Goal: Transaction & Acquisition: Purchase product/service

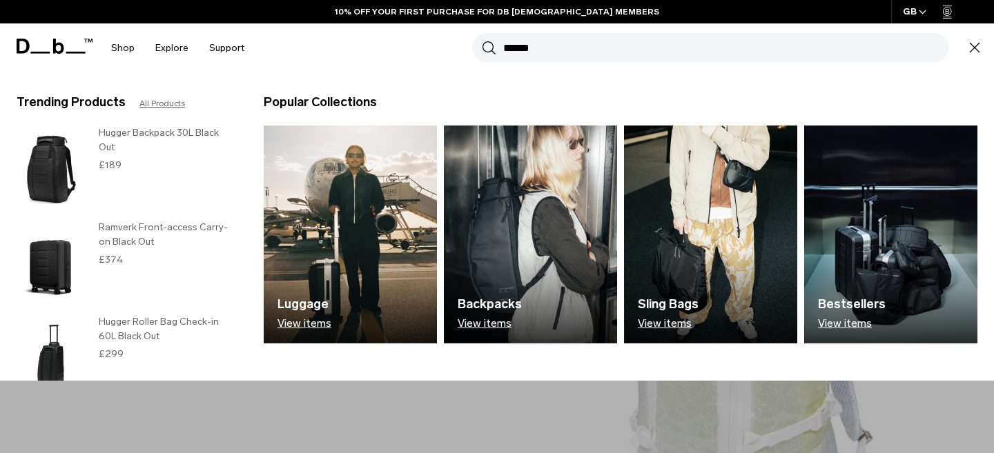
type input "******"
click at [482, 40] on button "Search" at bounding box center [489, 47] width 14 height 15
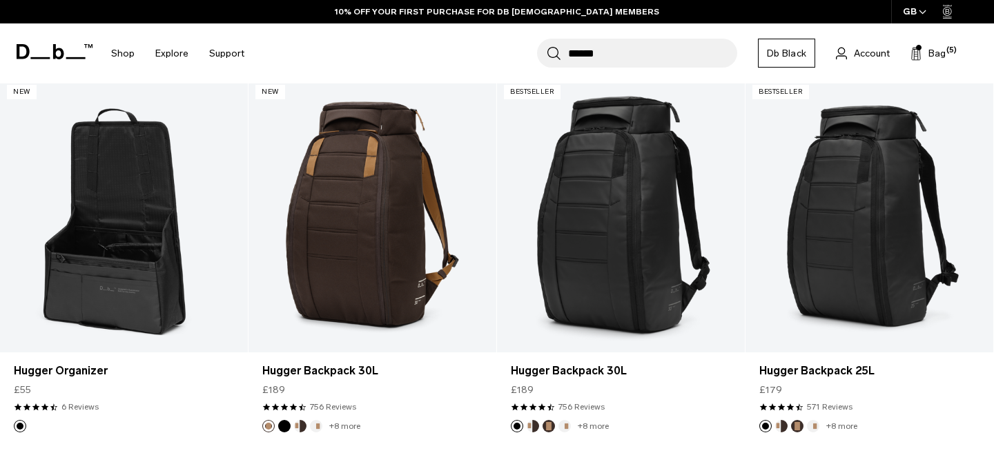
scroll to position [192, 0]
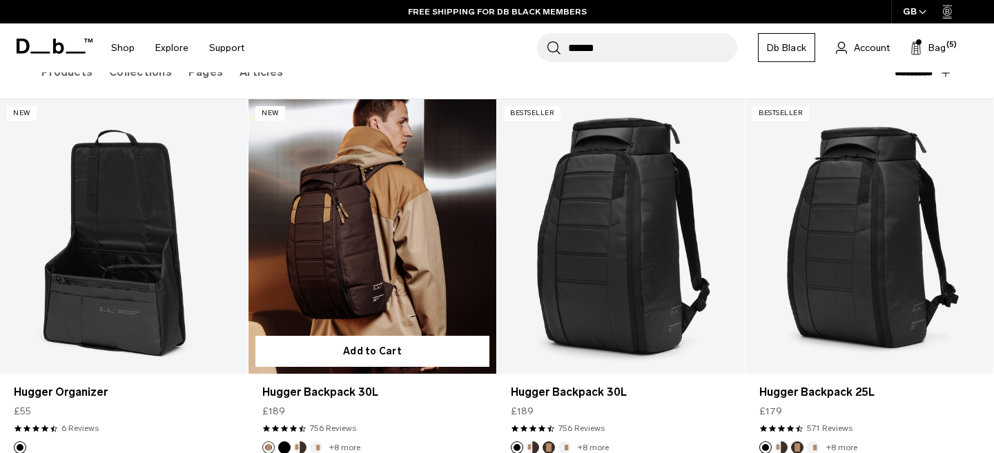
click at [348, 294] on link "Hugger Backpack 30L" at bounding box center [372, 236] width 248 height 275
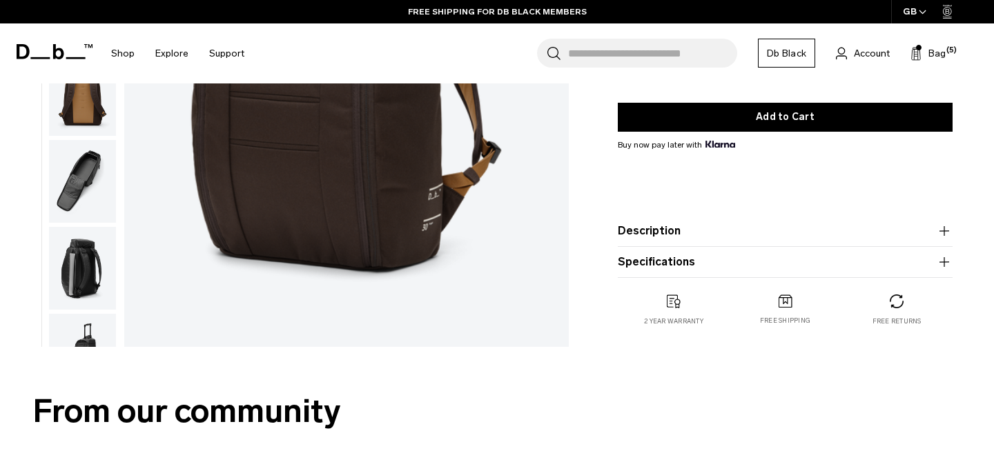
scroll to position [302, 0]
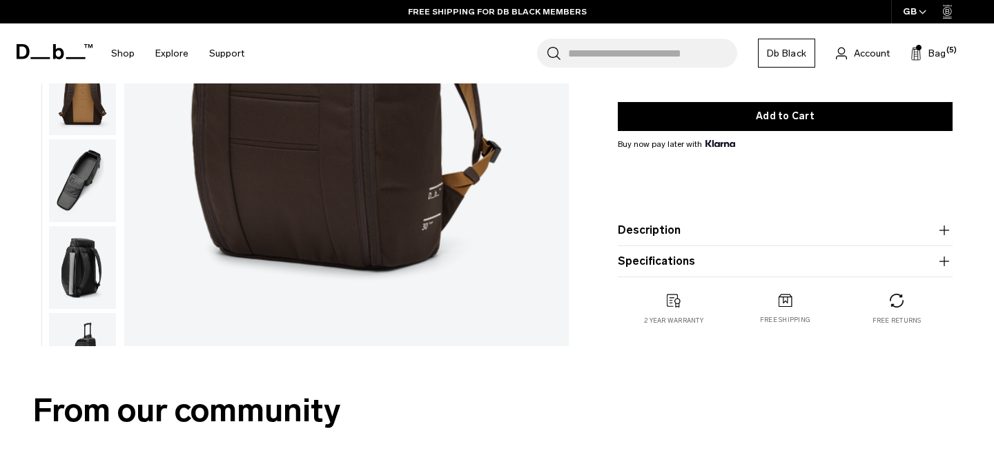
click at [748, 234] on button "Description" at bounding box center [785, 230] width 335 height 17
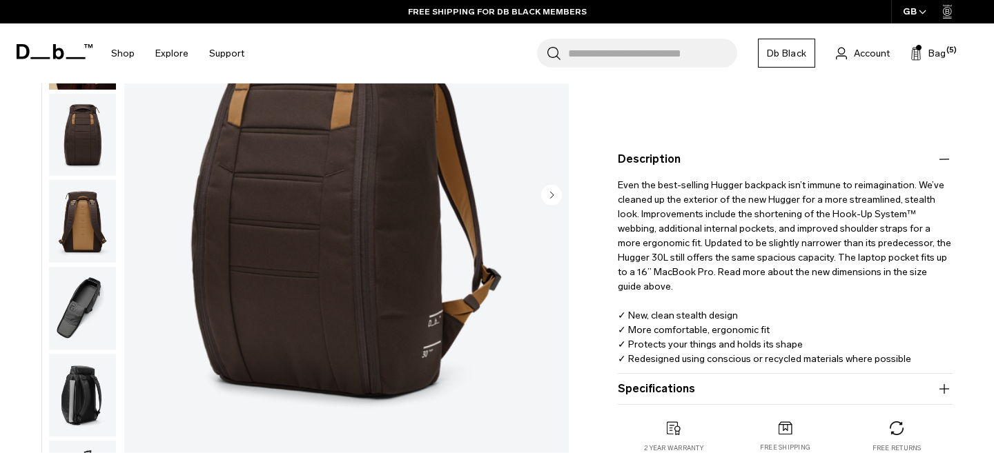
scroll to position [348, 0]
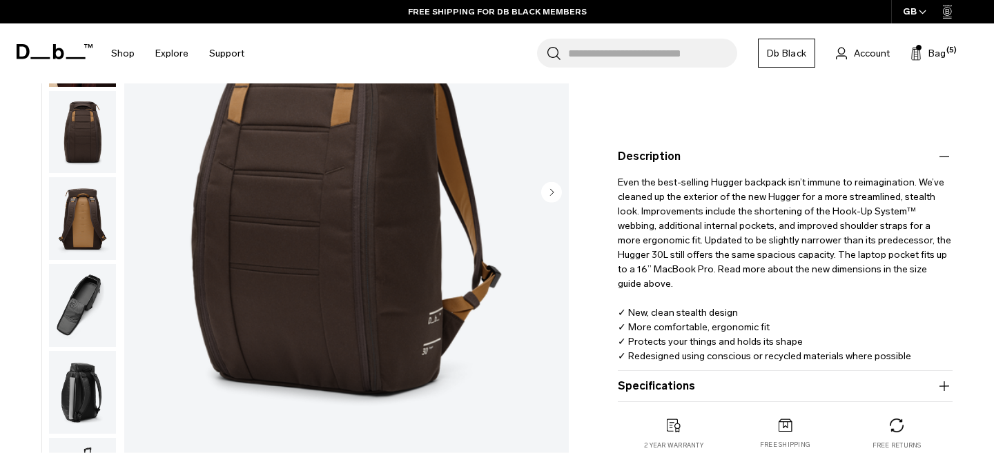
click at [748, 384] on button "Specifications" at bounding box center [785, 386] width 335 height 17
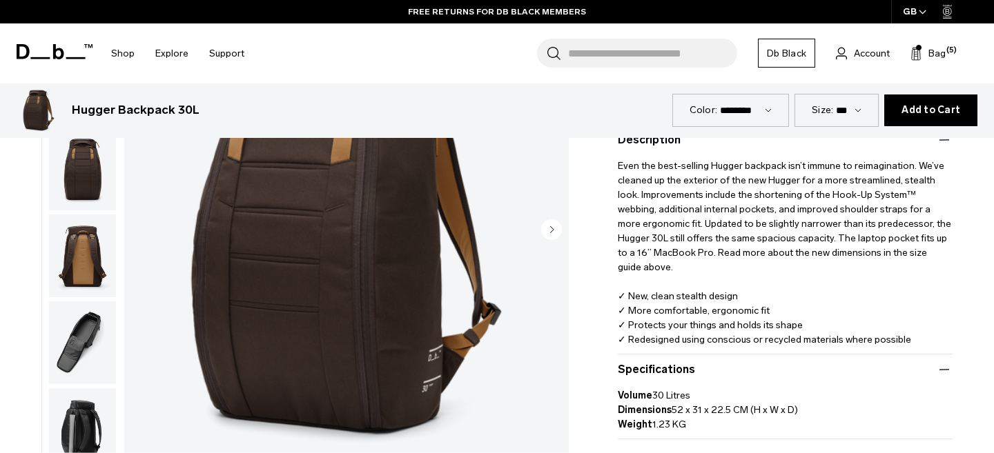
scroll to position [360, 0]
